Goal: Information Seeking & Learning: Learn about a topic

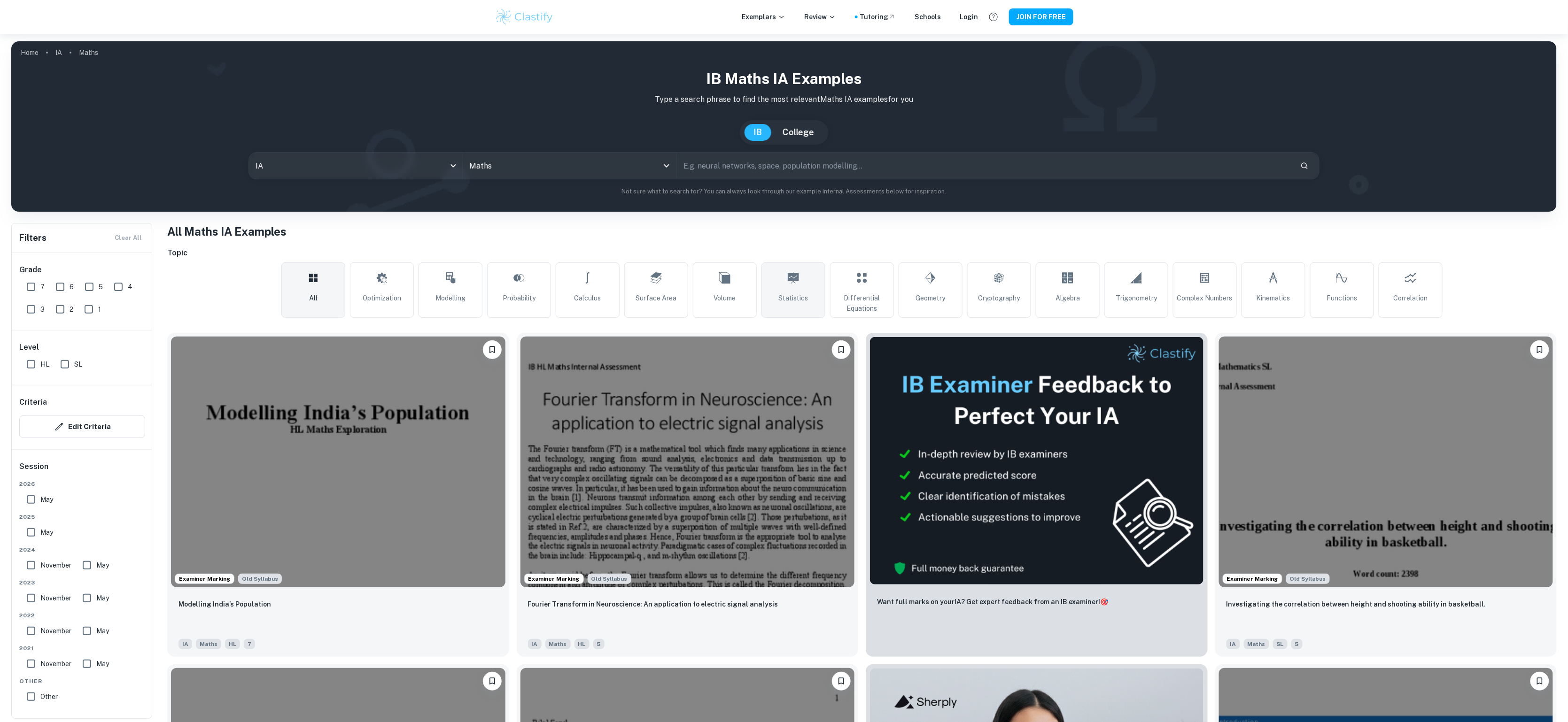
click at [783, 302] on span "Statistics" at bounding box center [794, 298] width 30 height 10
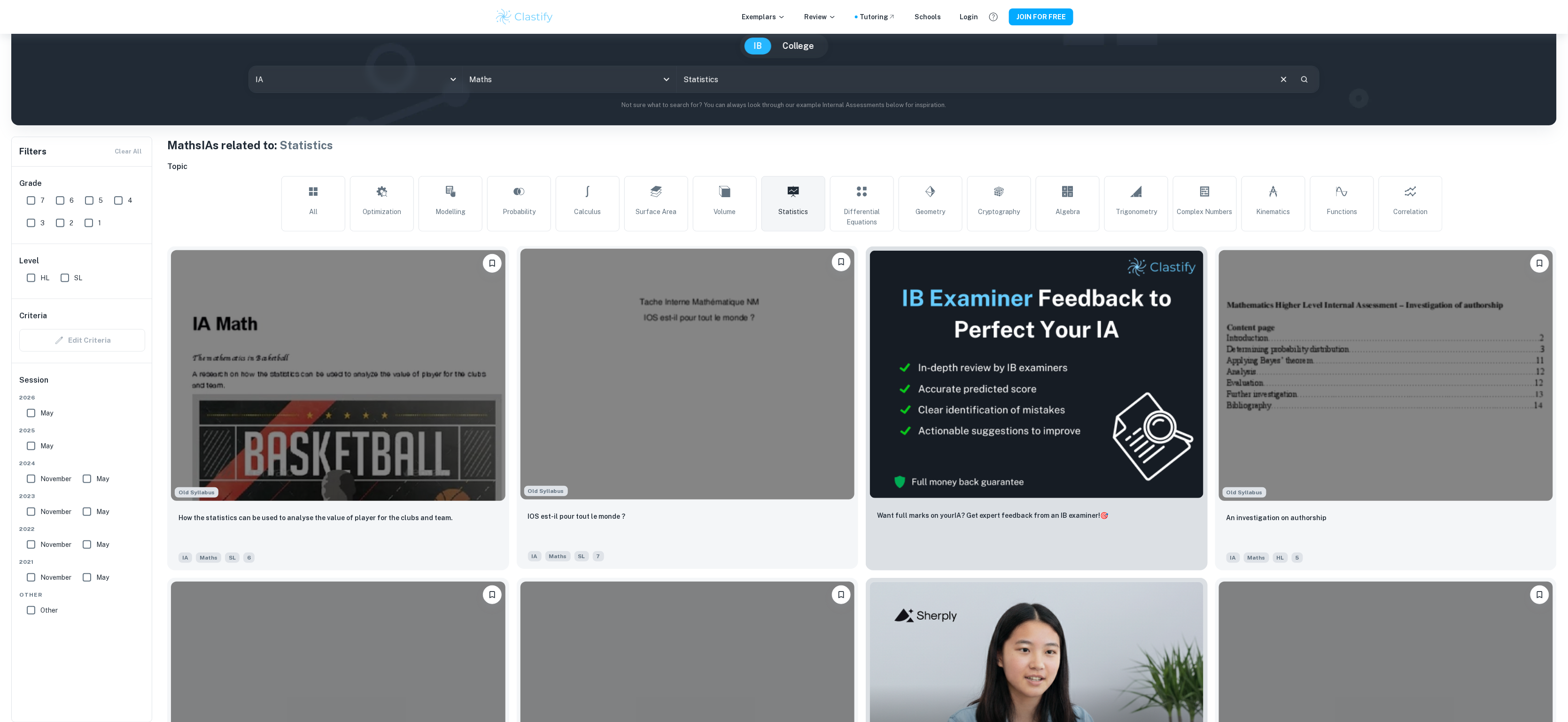
scroll to position [96, 0]
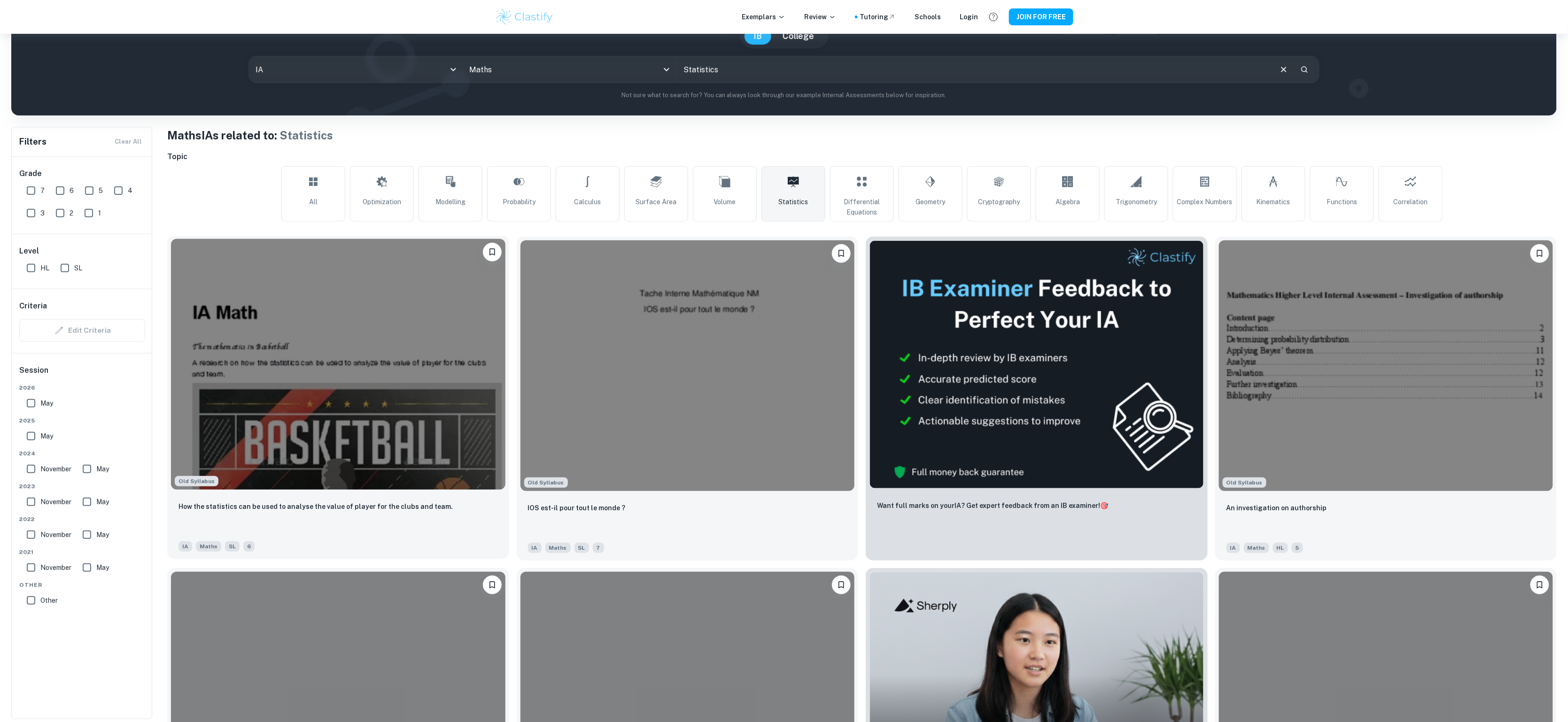
click at [412, 401] on img at bounding box center [338, 364] width 335 height 251
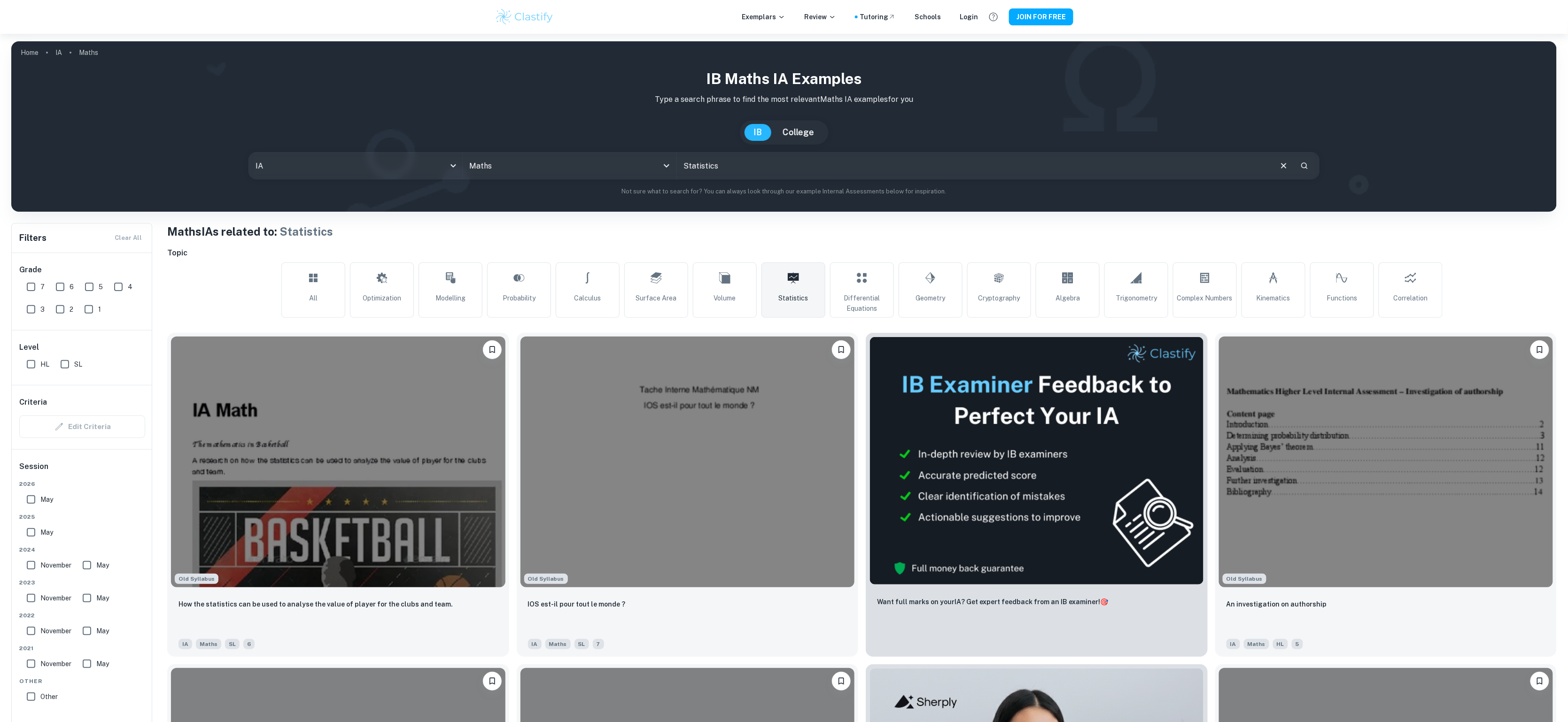
scroll to position [96, 0]
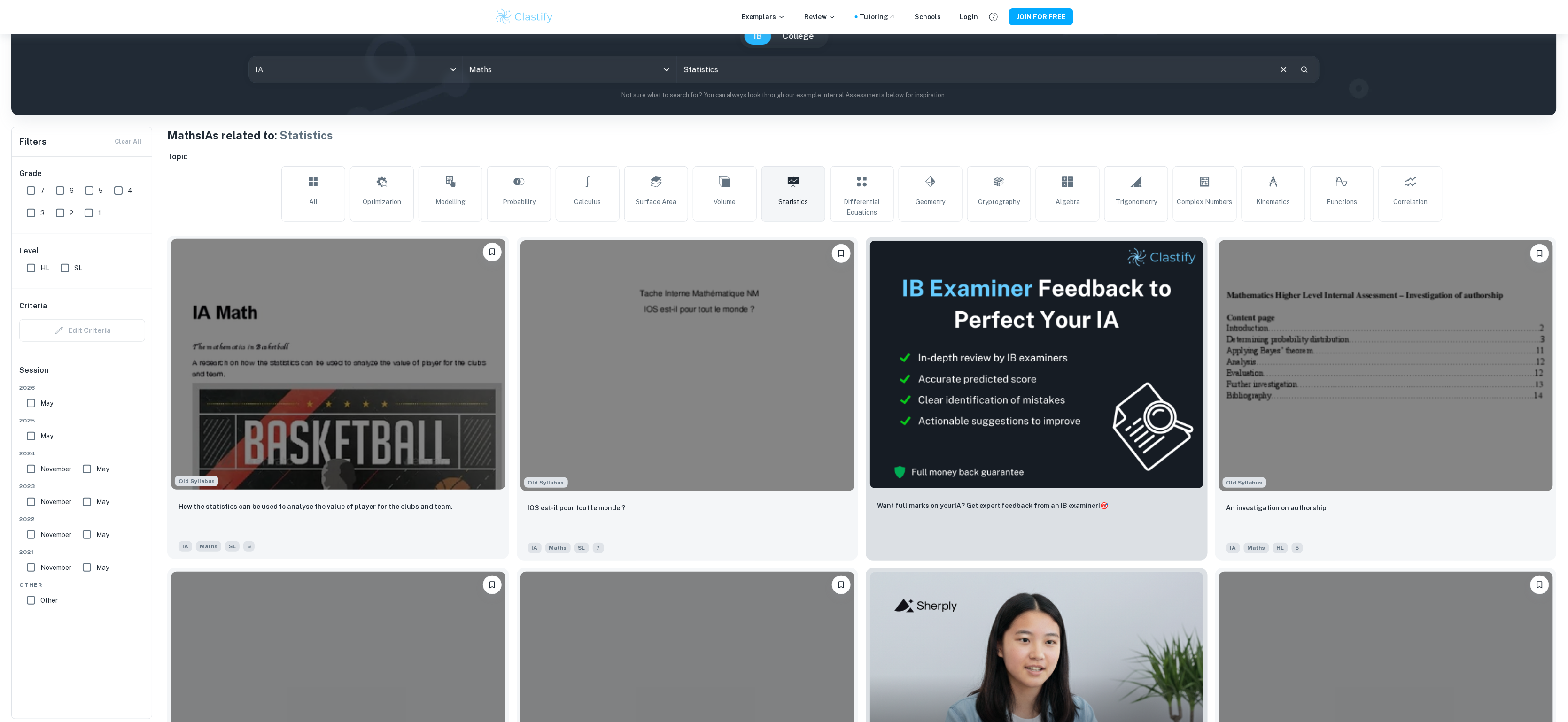
click at [441, 396] on img at bounding box center [338, 364] width 335 height 251
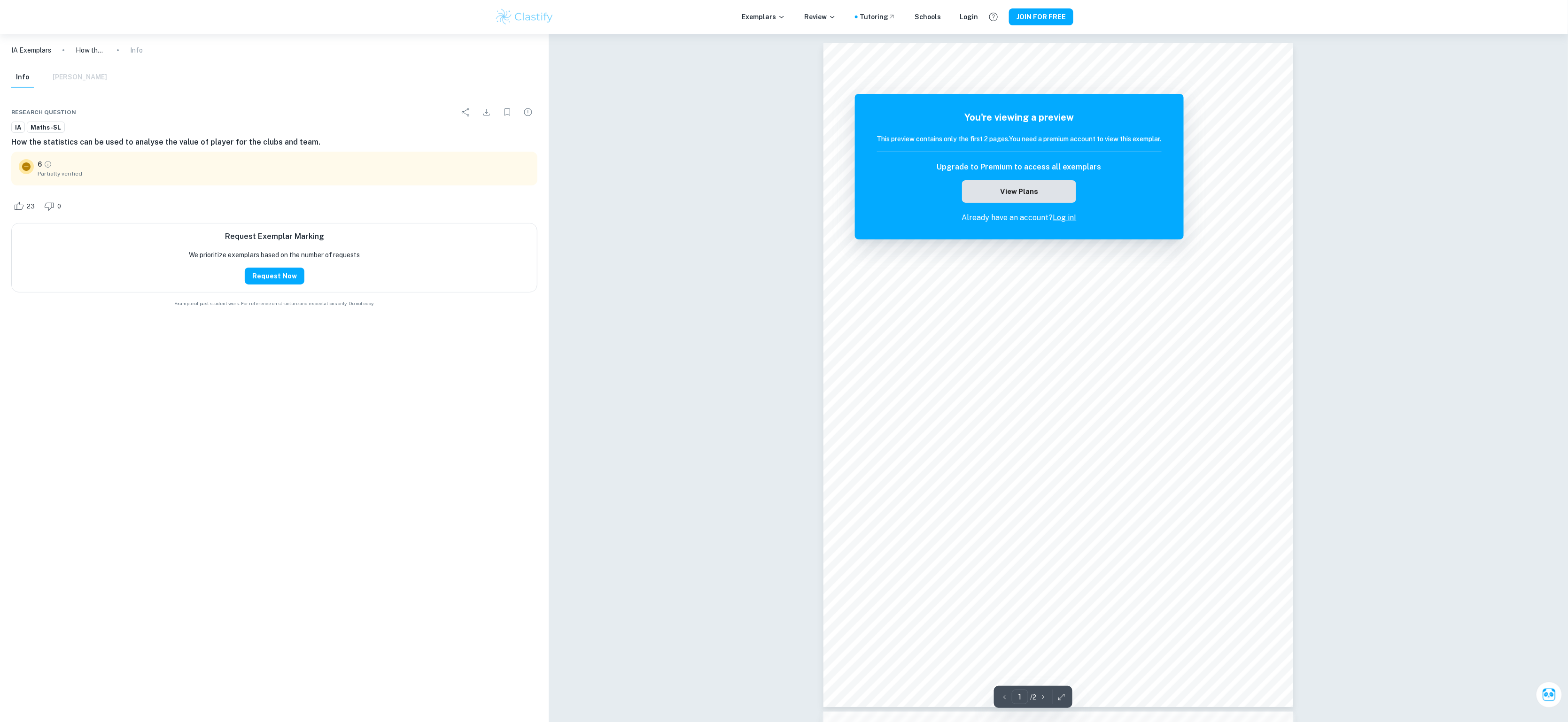
click at [1045, 190] on button "View Plans" at bounding box center [1018, 191] width 114 height 22
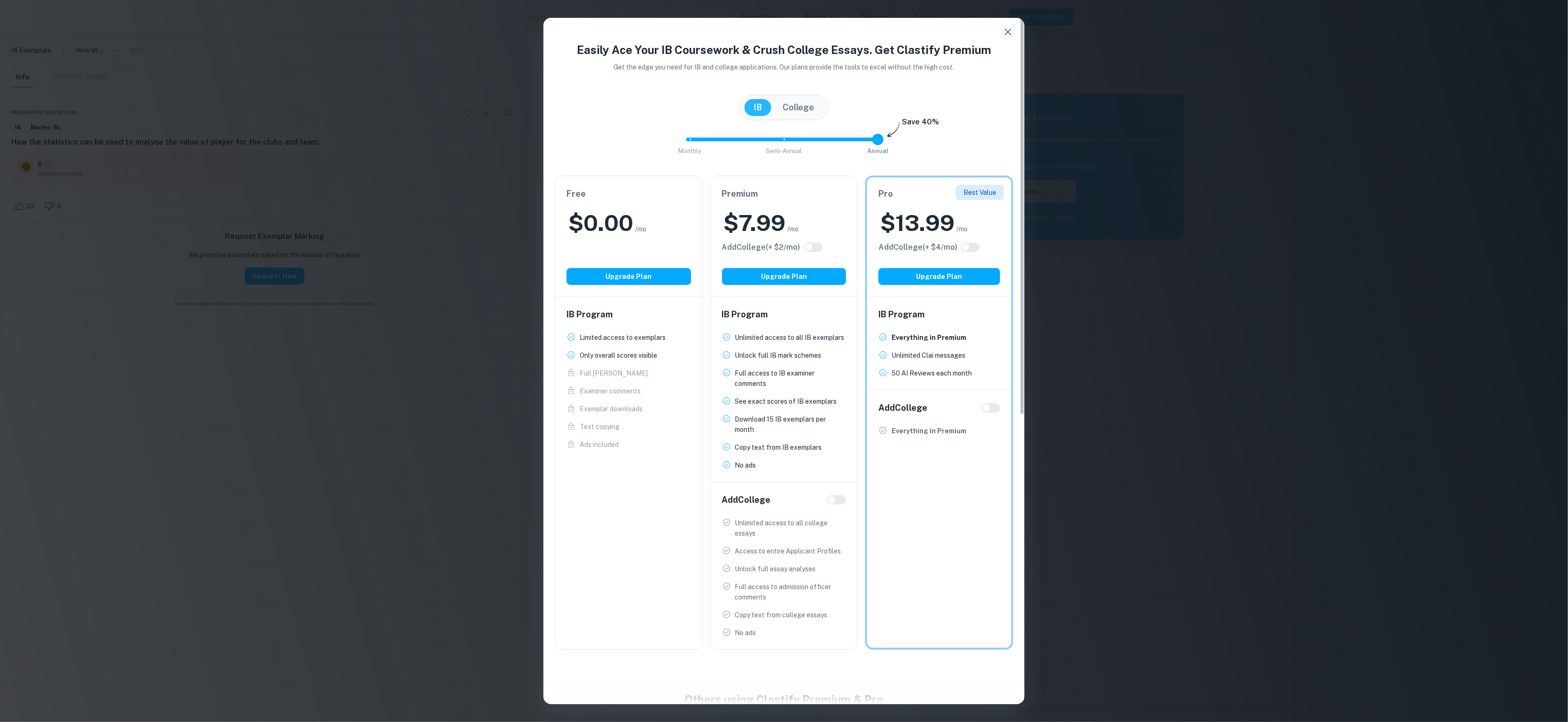
click at [1005, 31] on icon "button" at bounding box center [1008, 32] width 12 height 12
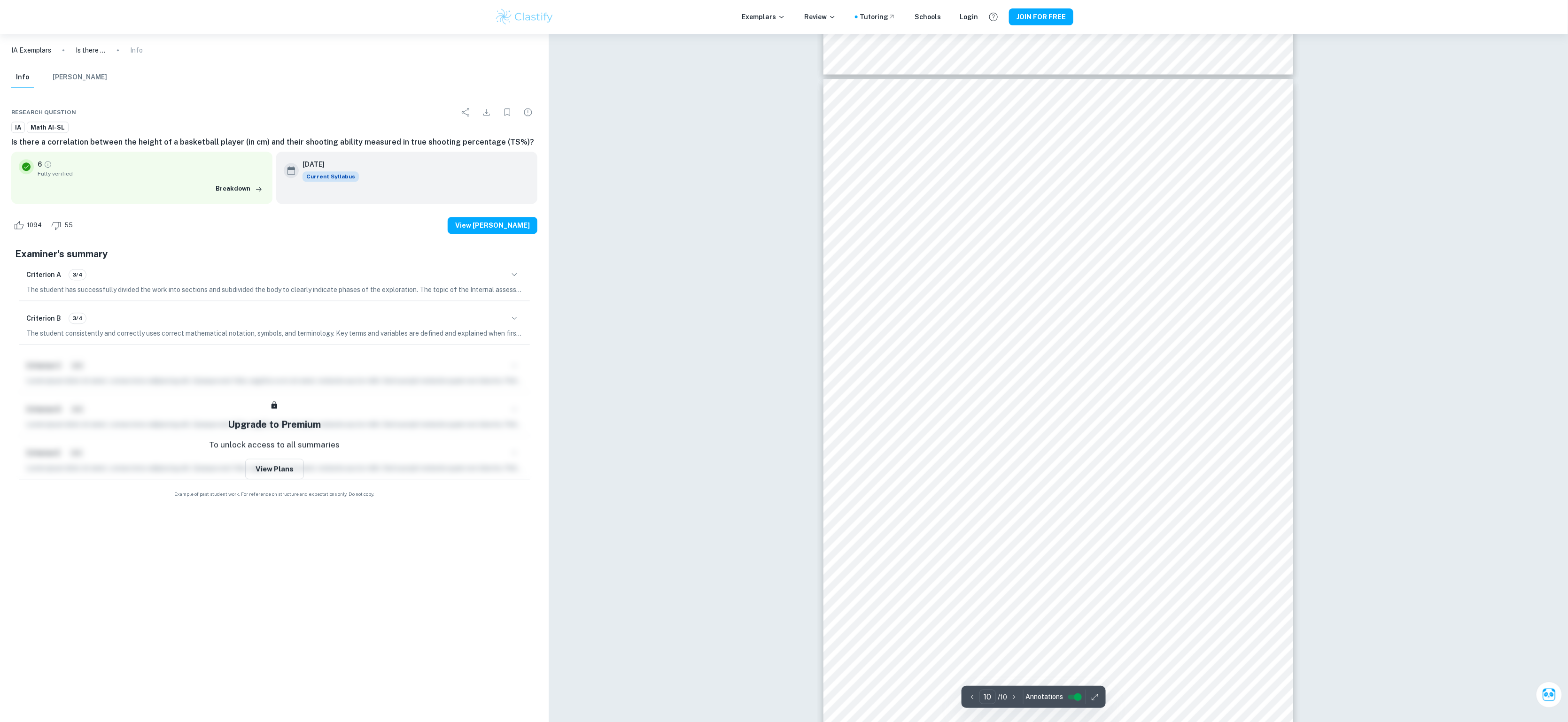
scroll to position [6238, 0]
type input "9"
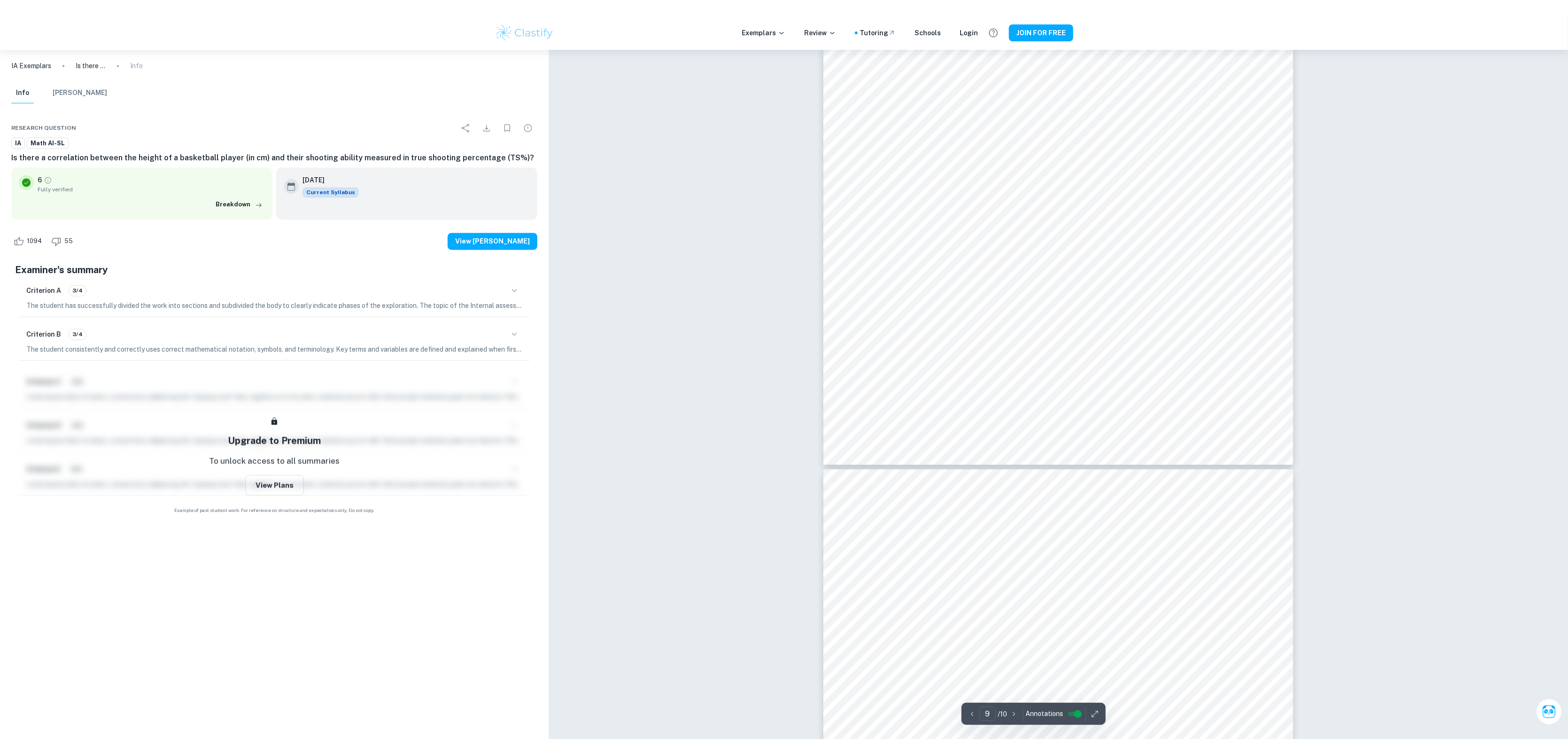
scroll to position [5839, 0]
